Goal: Information Seeking & Learning: Learn about a topic

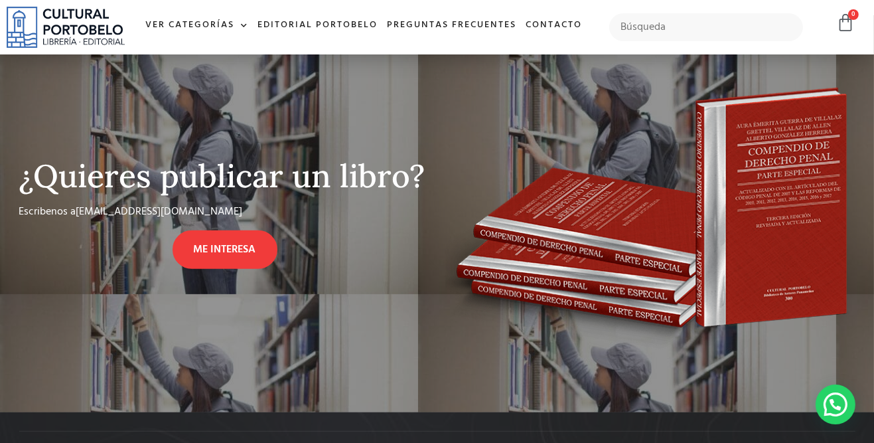
scroll to position [557, 0]
click at [194, 19] on link "Ver Categorías" at bounding box center [197, 25] width 112 height 29
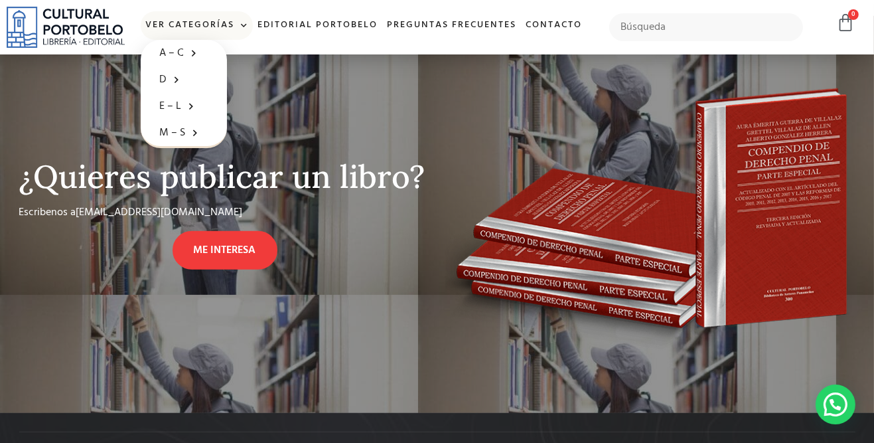
click at [112, 307] on div "¿Quieres publicar un libro? Escribenos a [EMAIL_ADDRESS][DOMAIN_NAME] ME INTERE…" at bounding box center [225, 214] width 425 height 291
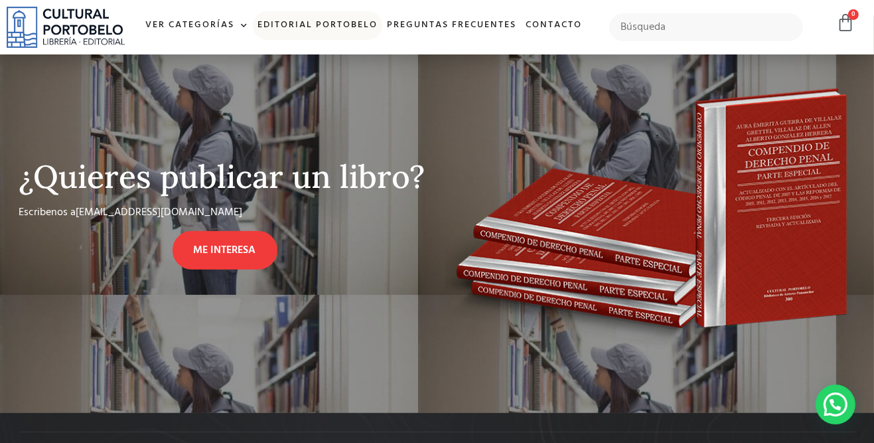
click at [314, 28] on link "Editorial Portobelo" at bounding box center [317, 25] width 129 height 29
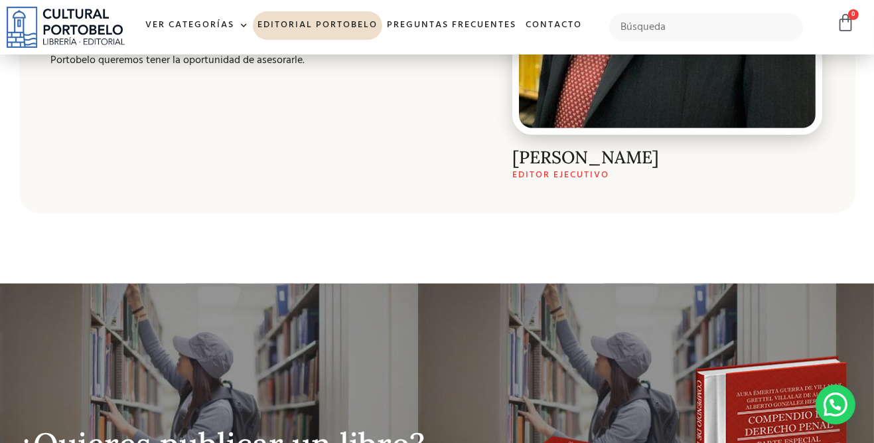
scroll to position [943, 0]
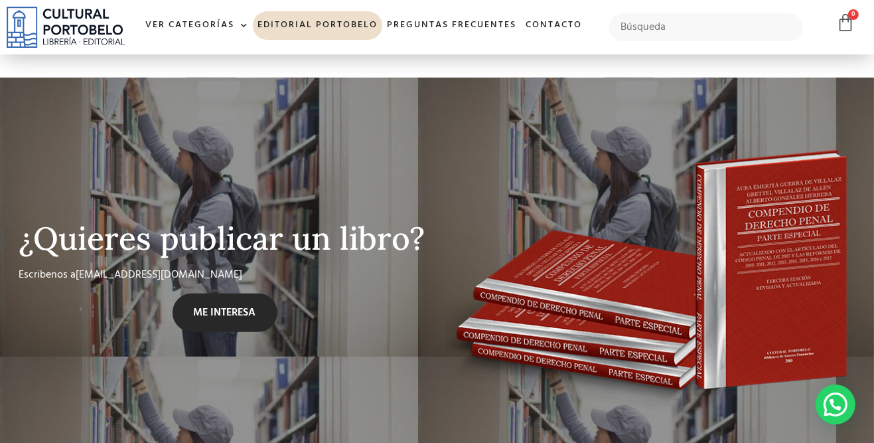
click at [197, 320] on link "ME INTERESA" at bounding box center [225, 312] width 105 height 39
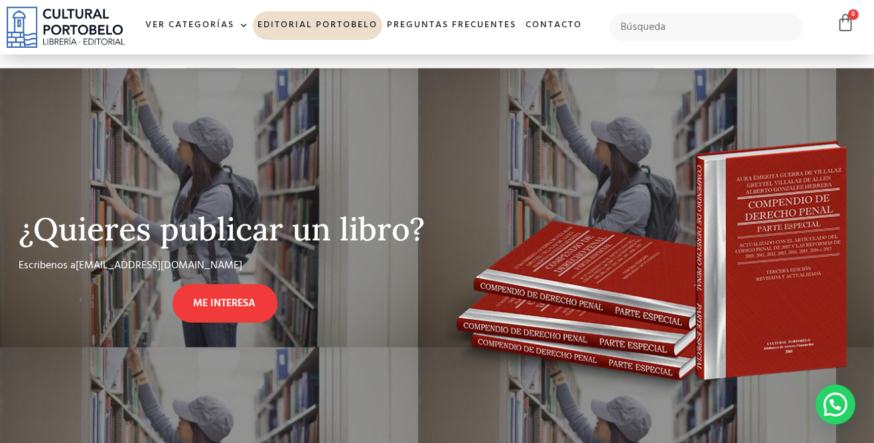
scroll to position [999, 0]
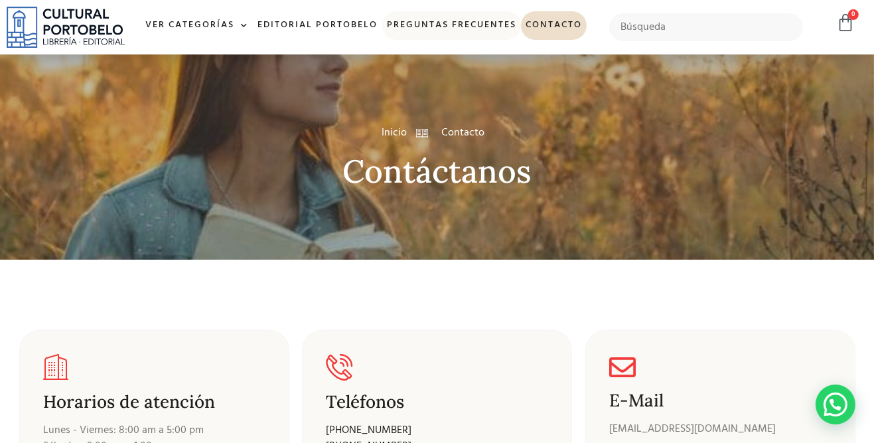
click at [397, 21] on link "Preguntas frecuentes" at bounding box center [451, 25] width 139 height 29
